Goal: Check status

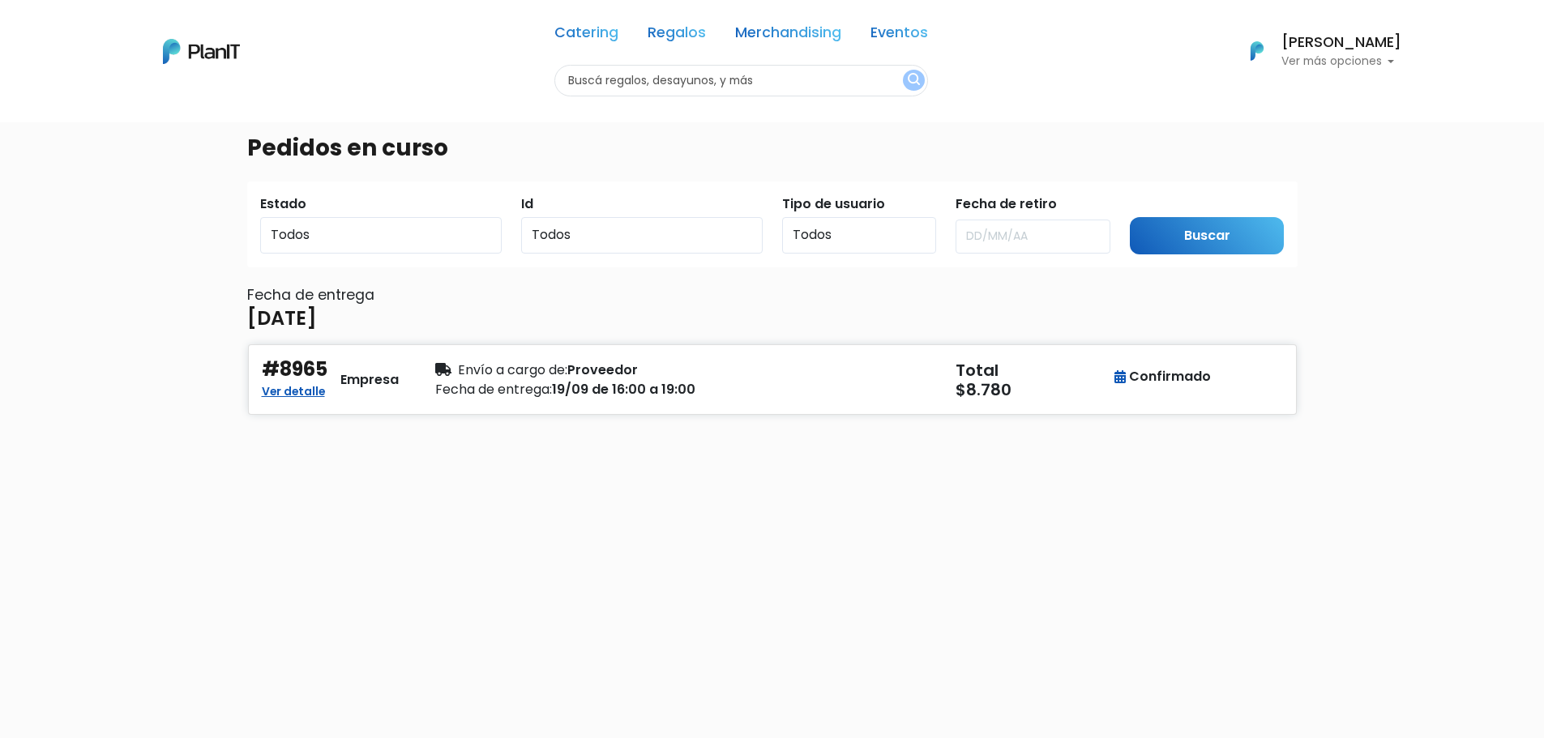
click at [1328, 45] on h6 "[PERSON_NAME]" at bounding box center [1341, 43] width 120 height 15
click at [1025, 598] on div "Pedidos en curso Estado Todos Pendiente Confirmado Pago Id Todos 8965 Tipo de u…" at bounding box center [772, 491] width 1070 height 738
click at [273, 392] on link "Ver detalle" at bounding box center [293, 389] width 63 height 19
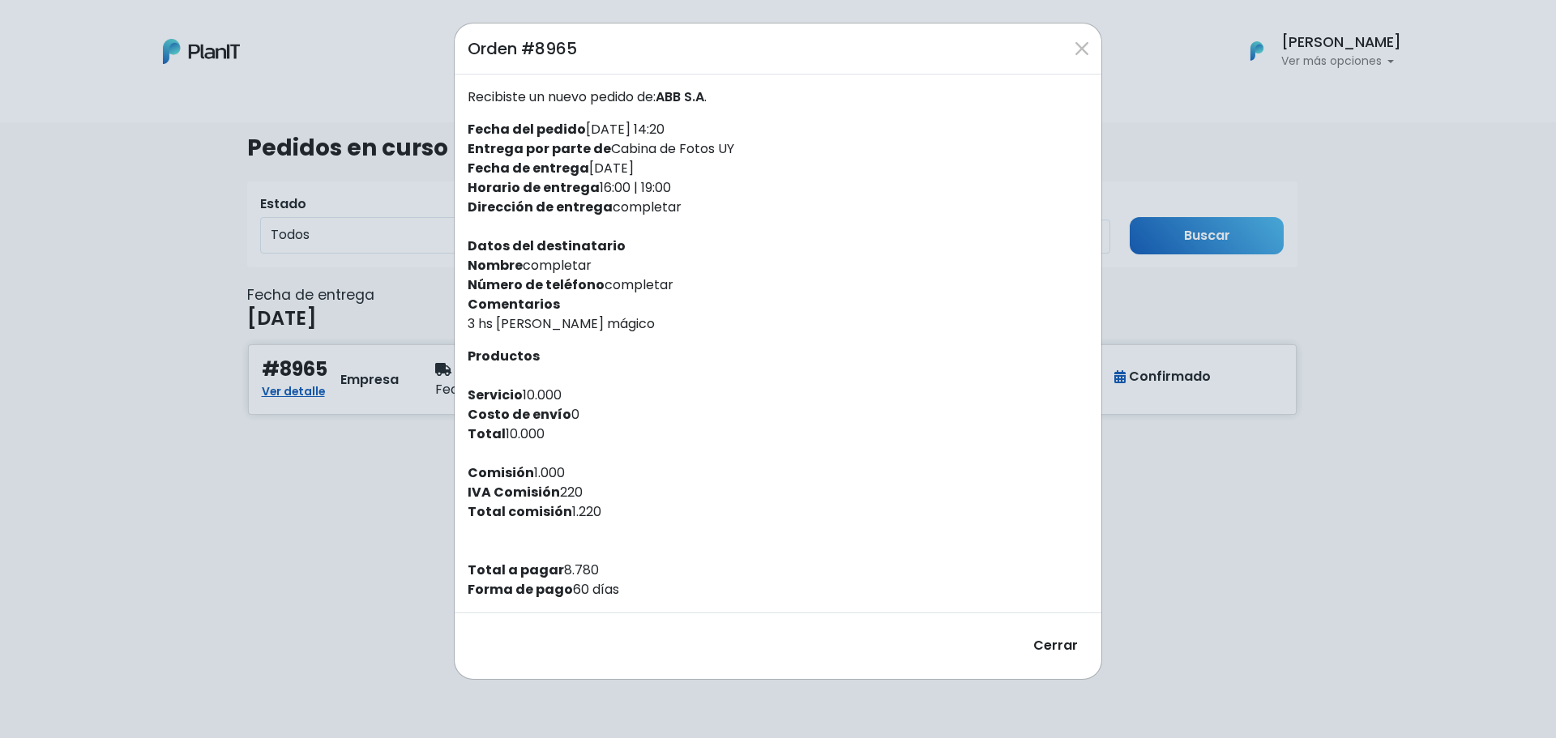
drag, startPoint x: 548, startPoint y: 467, endPoint x: 603, endPoint y: 521, distance: 77.4
click at [603, 521] on div "Recibiste un nuevo pedido de: ABB S.A . Fecha del pedido [DATE] 14:20 Entrega p…" at bounding box center [778, 344] width 647 height 538
drag, startPoint x: 603, startPoint y: 521, endPoint x: 506, endPoint y: 468, distance: 111.0
click at [506, 468] on div "Recibiste un nuevo pedido de: ABB S.A . Fecha del pedido [DATE] 14:20 Entrega p…" at bounding box center [778, 344] width 647 height 538
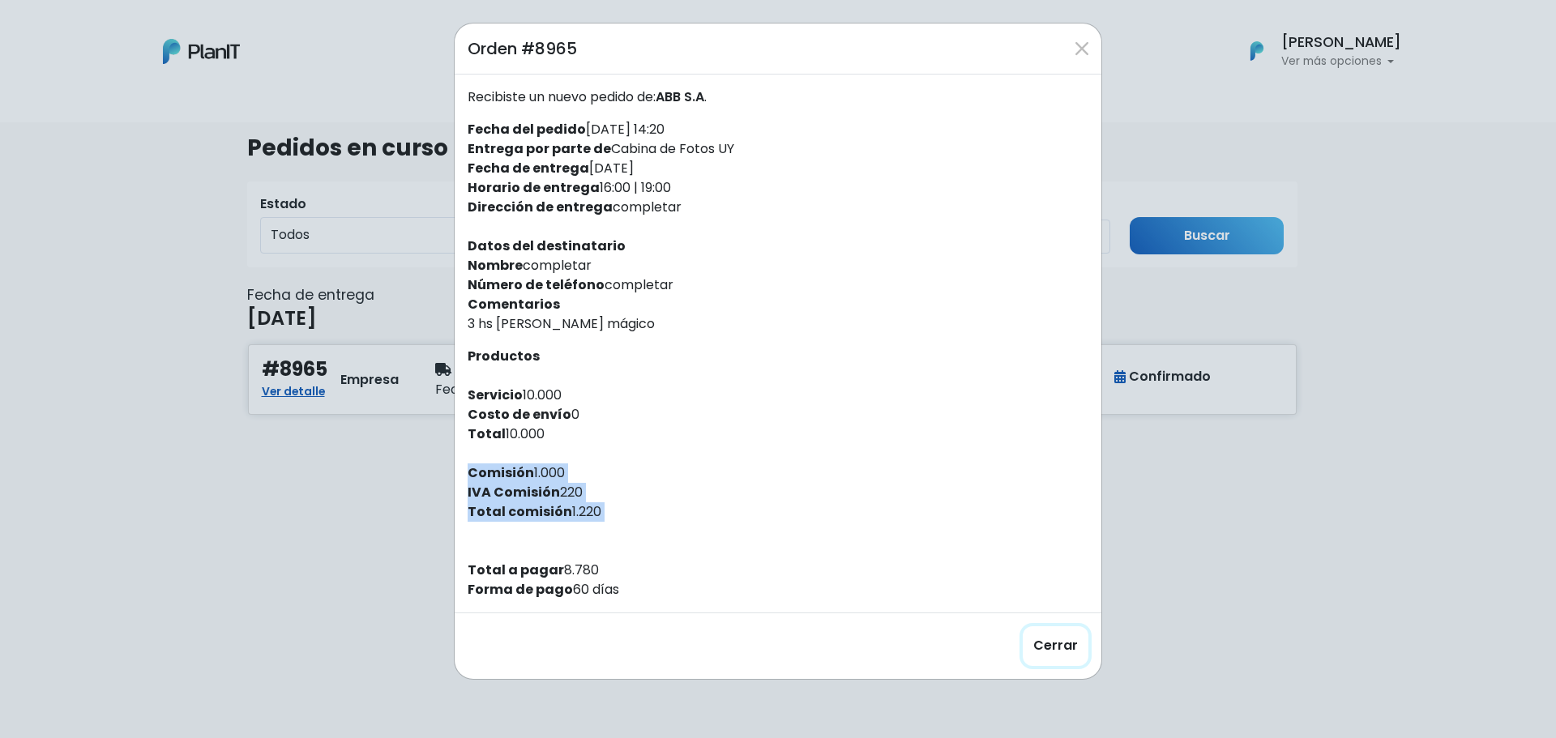
click at [1048, 652] on button "Cerrar" at bounding box center [1056, 647] width 66 height 40
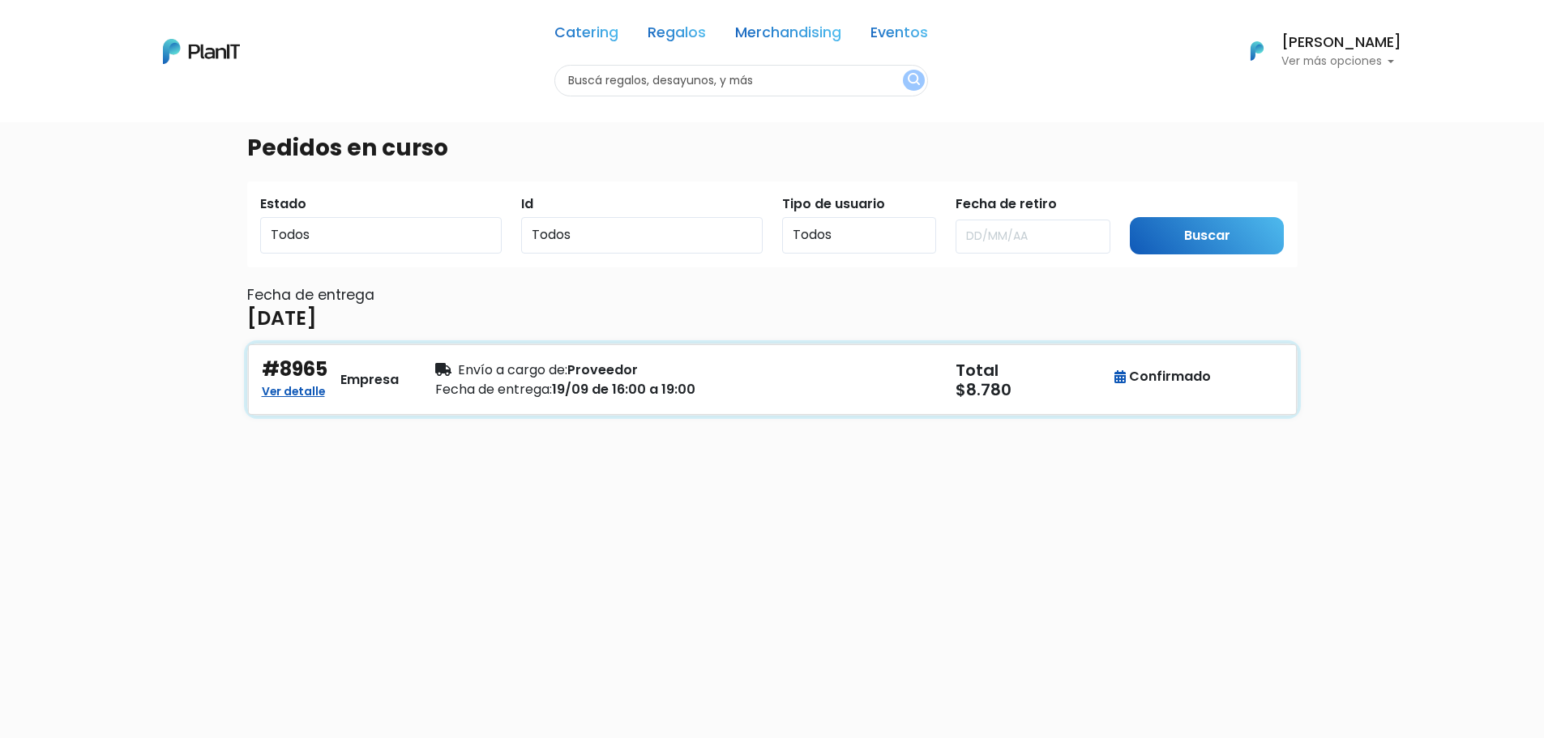
click at [1140, 388] on div "Confirmado" at bounding box center [1162, 379] width 87 height 43
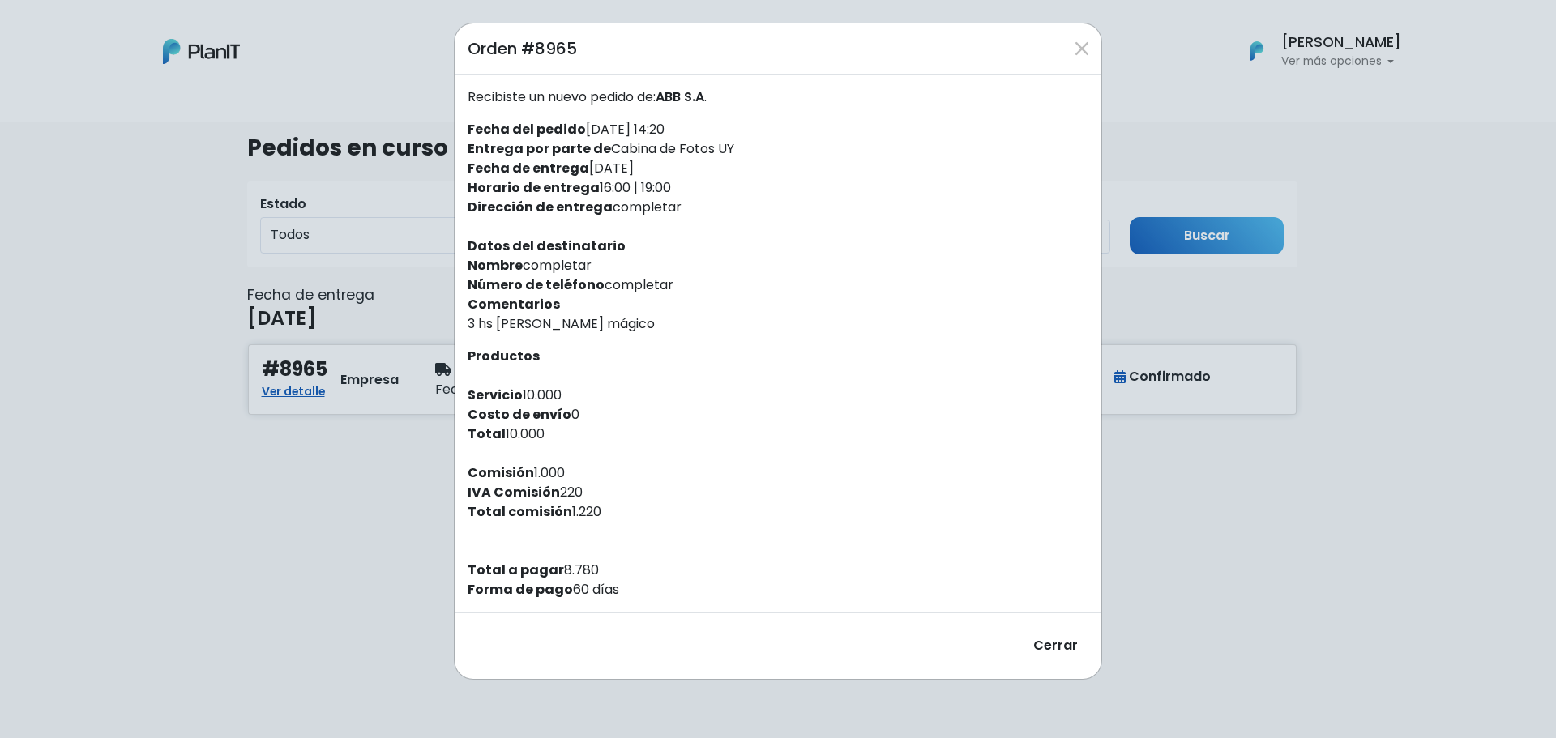
click at [379, 377] on div "Orden #8965 Recibiste un nuevo pedido de: ABB S.A . Fecha del pedido [DATE] 14:…" at bounding box center [778, 369] width 1556 height 738
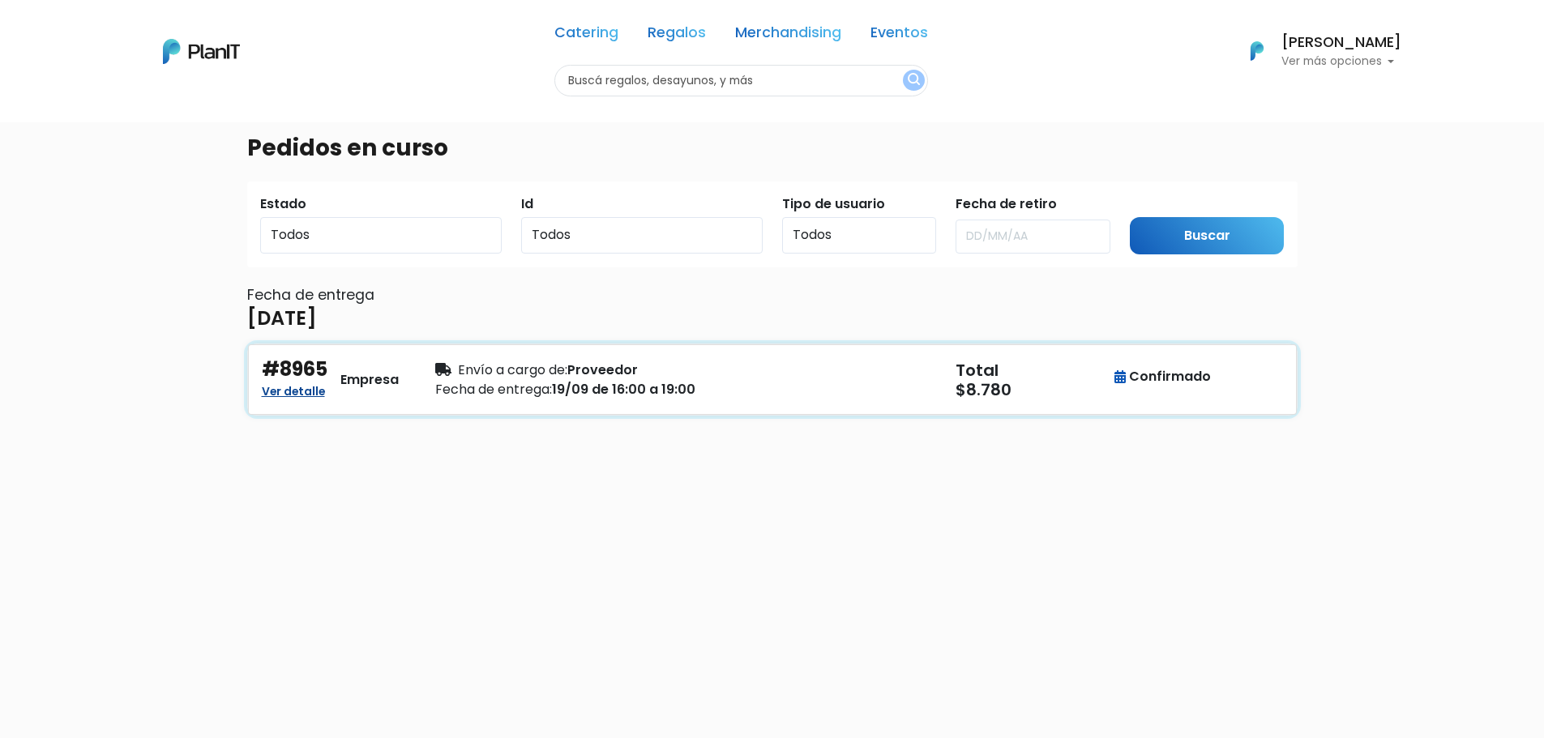
click at [271, 389] on link "Ver detalle" at bounding box center [293, 389] width 63 height 19
